Goal: Information Seeking & Learning: Find specific fact

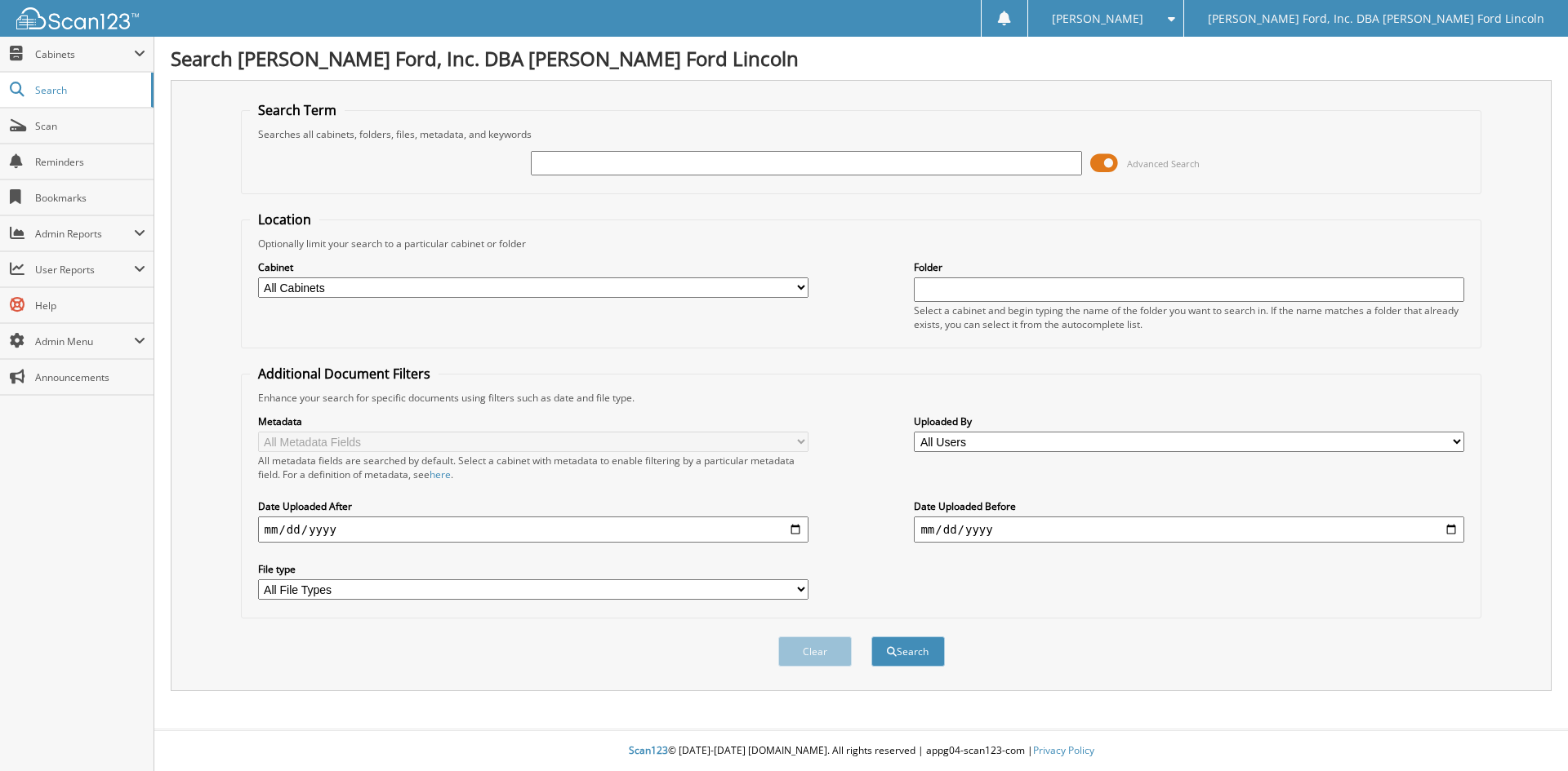
click at [416, 291] on select "All Cabinets ACCOUNTS PAYABLE CAR DEALS HOFF_A HOFF_I HOFF_S HR" at bounding box center [533, 288] width 551 height 20
select select "39877"
click at [258, 277] on select "All Cabinets ACCOUNTS PAYABLE CAR DEALS HOFF_A HOFF_I HOFF_S HR" at bounding box center [533, 288] width 551 height 20
paste input "[US_VEHICLE_IDENTIFICATION_NUMBER]"
type input "[US_VEHICLE_IDENTIFICATION_NUMBER]"
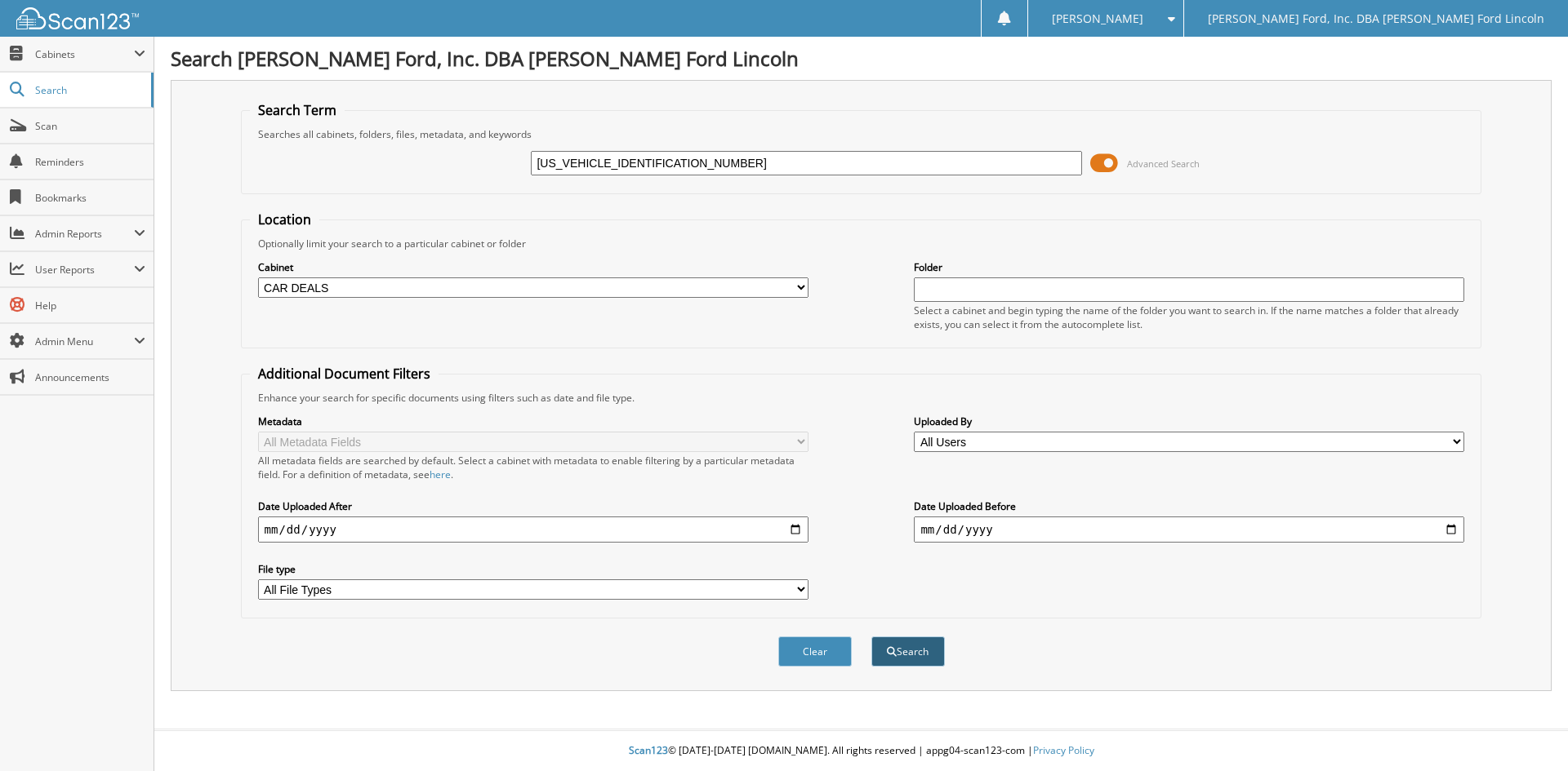
click at [903, 655] on button "Search" at bounding box center [907, 652] width 74 height 30
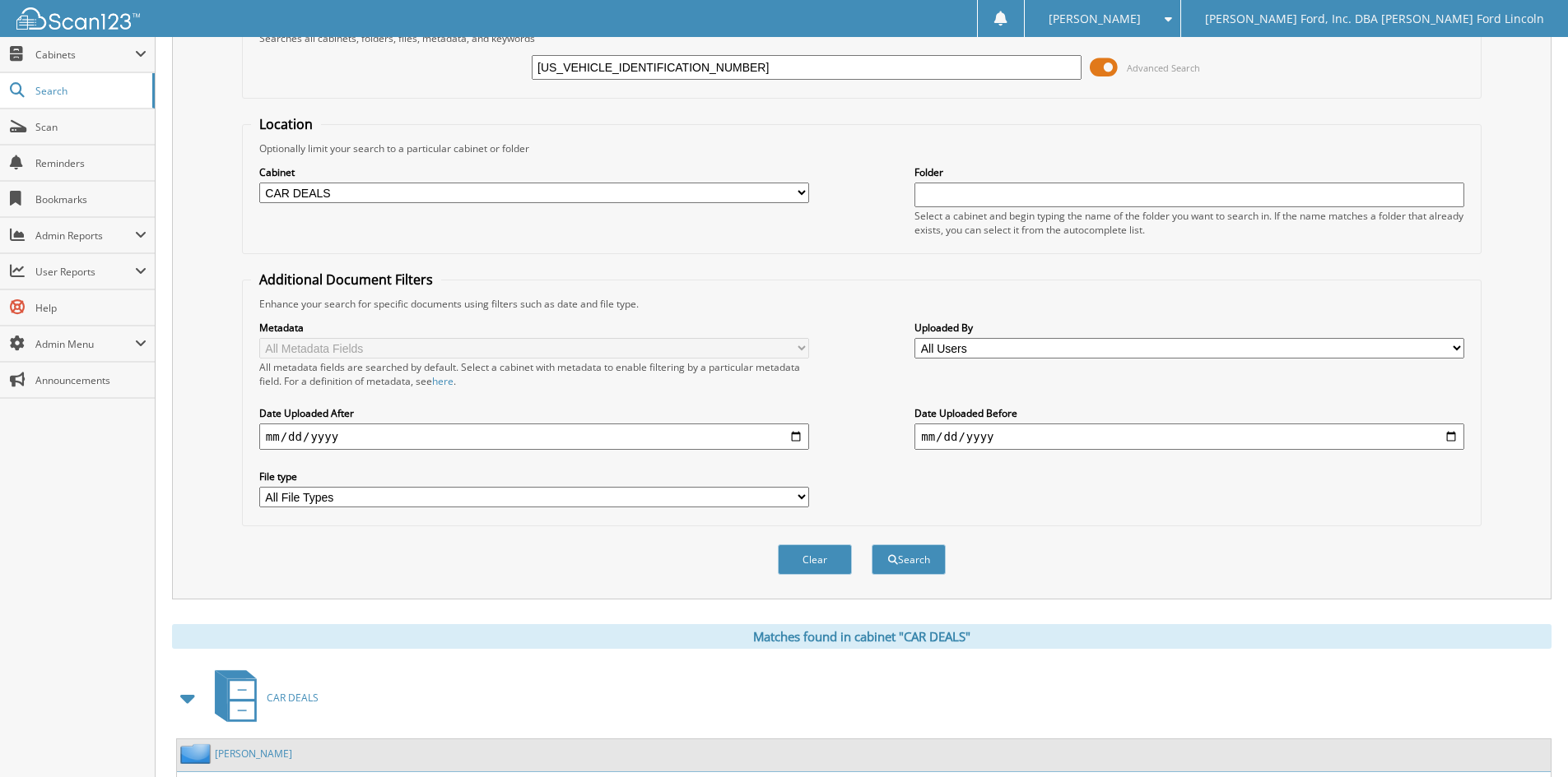
scroll to position [243, 0]
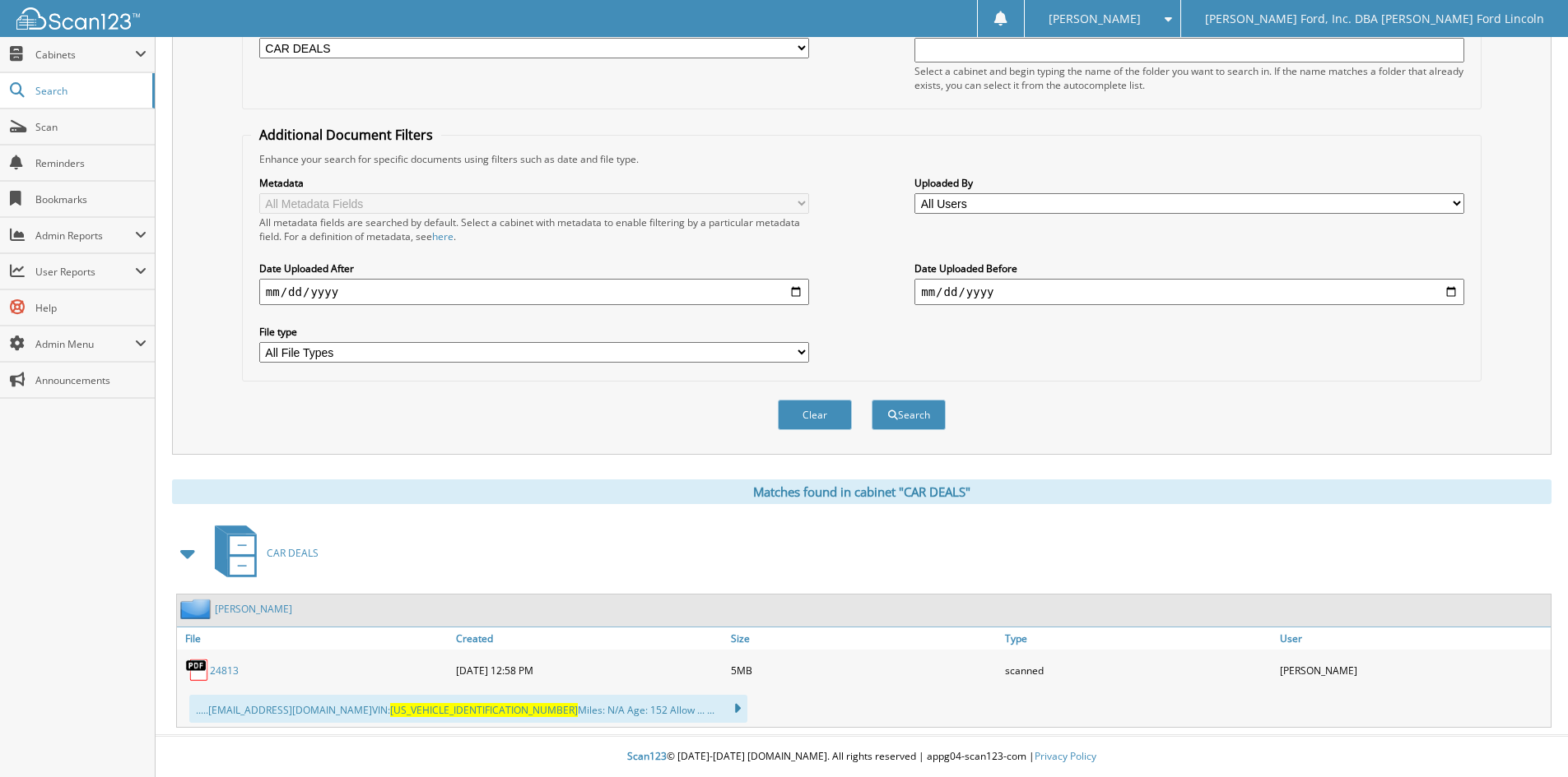
click at [223, 667] on link "24813" at bounding box center [224, 670] width 29 height 14
